Goal: Information Seeking & Learning: Check status

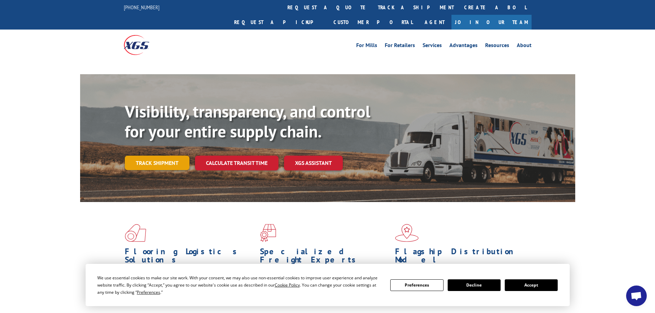
click at [166, 156] on link "Track shipment" at bounding box center [157, 163] width 65 height 14
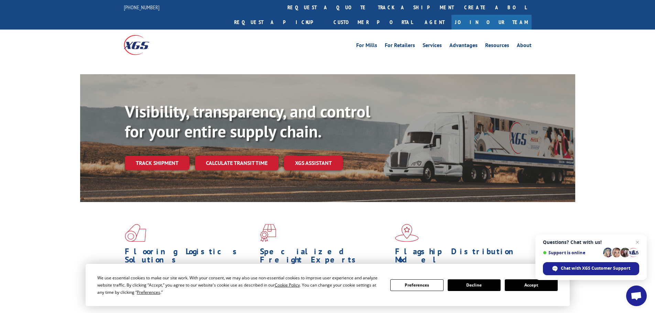
click at [524, 284] on button "Accept" at bounding box center [531, 286] width 53 height 12
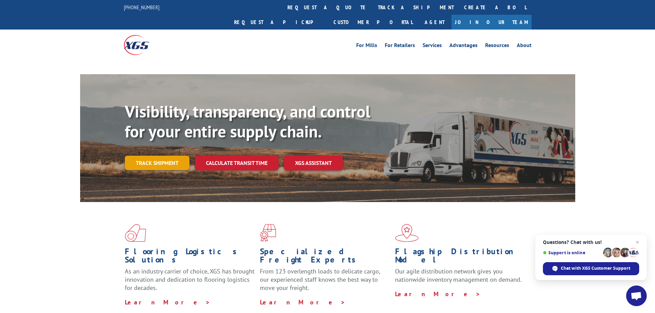
click at [131, 156] on link "Track shipment" at bounding box center [157, 163] width 65 height 14
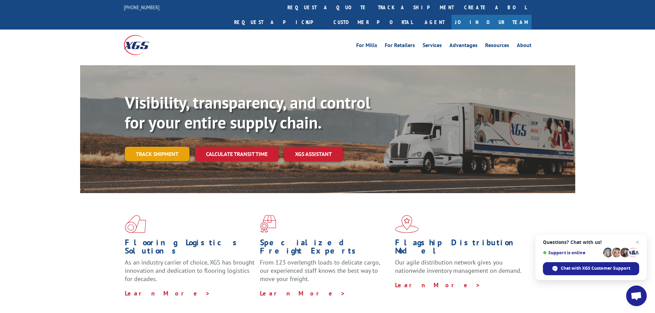
click at [176, 147] on link "Track shipment" at bounding box center [157, 154] width 65 height 14
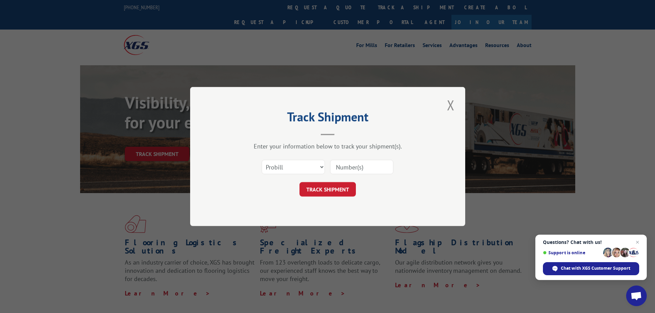
click at [372, 170] on input at bounding box center [361, 167] width 63 height 14
paste input "5946741"
type input "5946741"
click at [282, 166] on select "Select category... Probill BOL PO" at bounding box center [293, 167] width 63 height 14
select select "bol"
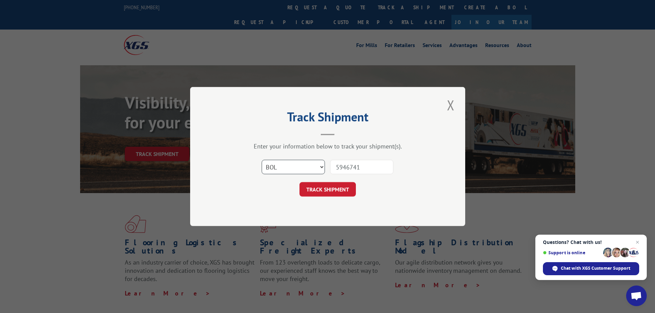
click at [262, 160] on select "Select category... Probill BOL PO" at bounding box center [293, 167] width 63 height 14
click at [348, 191] on button "TRACK SHIPMENT" at bounding box center [327, 189] width 56 height 14
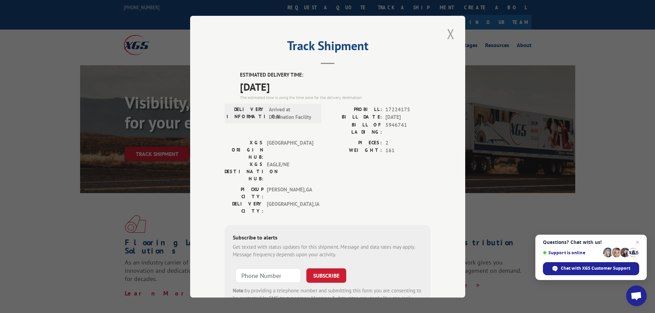
click at [451, 34] on button "Close modal" at bounding box center [451, 33] width 12 height 19
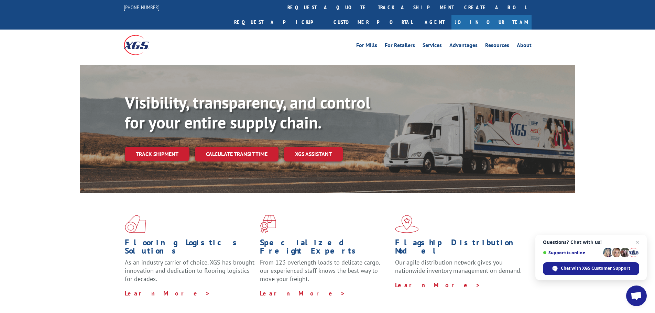
click at [137, 147] on div "Visibility, transparency, and control for your entire supply chain. Track shipm…" at bounding box center [350, 141] width 450 height 96
click at [150, 147] on link "Track shipment" at bounding box center [157, 154] width 65 height 14
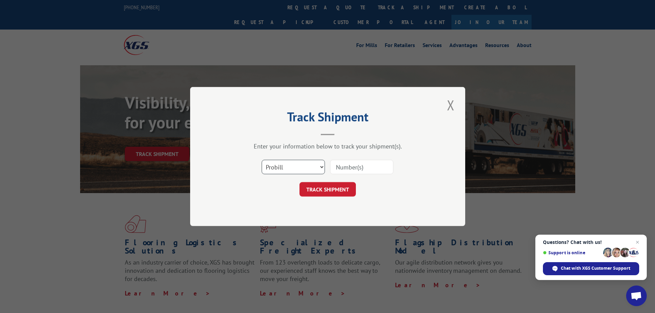
drag, startPoint x: 298, startPoint y: 172, endPoint x: 298, endPoint y: 166, distance: 6.2
click at [298, 172] on select "Select category... Probill BOL PO" at bounding box center [293, 167] width 63 height 14
select select "bol"
click at [262, 160] on select "Select category... Probill BOL PO" at bounding box center [293, 167] width 63 height 14
click at [339, 164] on input at bounding box center [361, 167] width 63 height 14
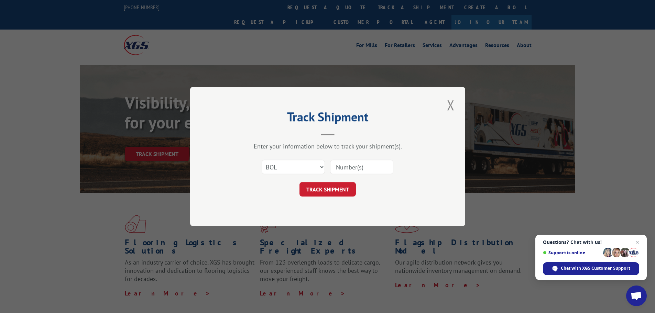
paste input "5945746"
type input "5945746"
click at [317, 185] on button "TRACK SHIPMENT" at bounding box center [327, 189] width 56 height 14
